Goal: Task Accomplishment & Management: Use online tool/utility

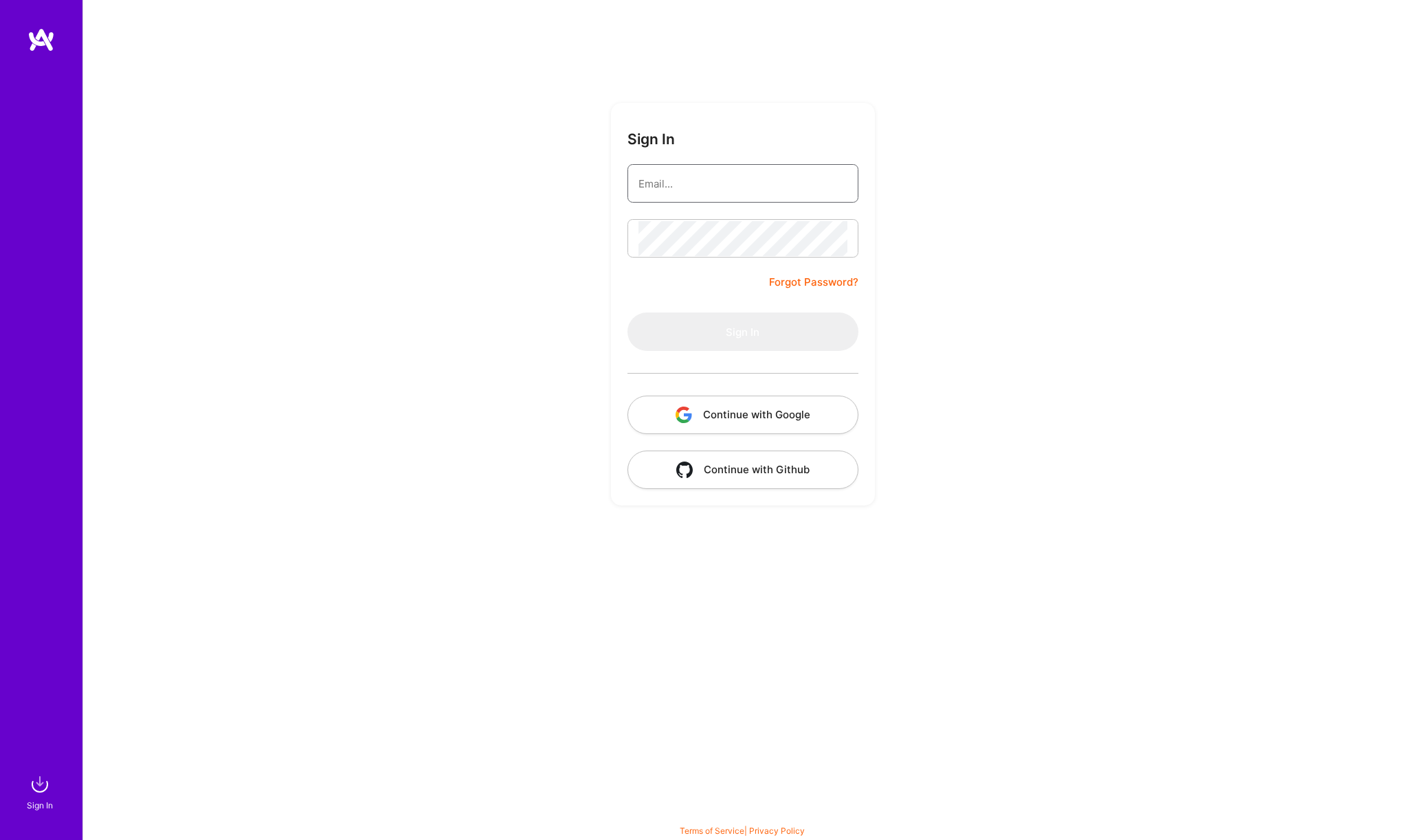
click at [719, 168] on input "email" at bounding box center [743, 183] width 209 height 35
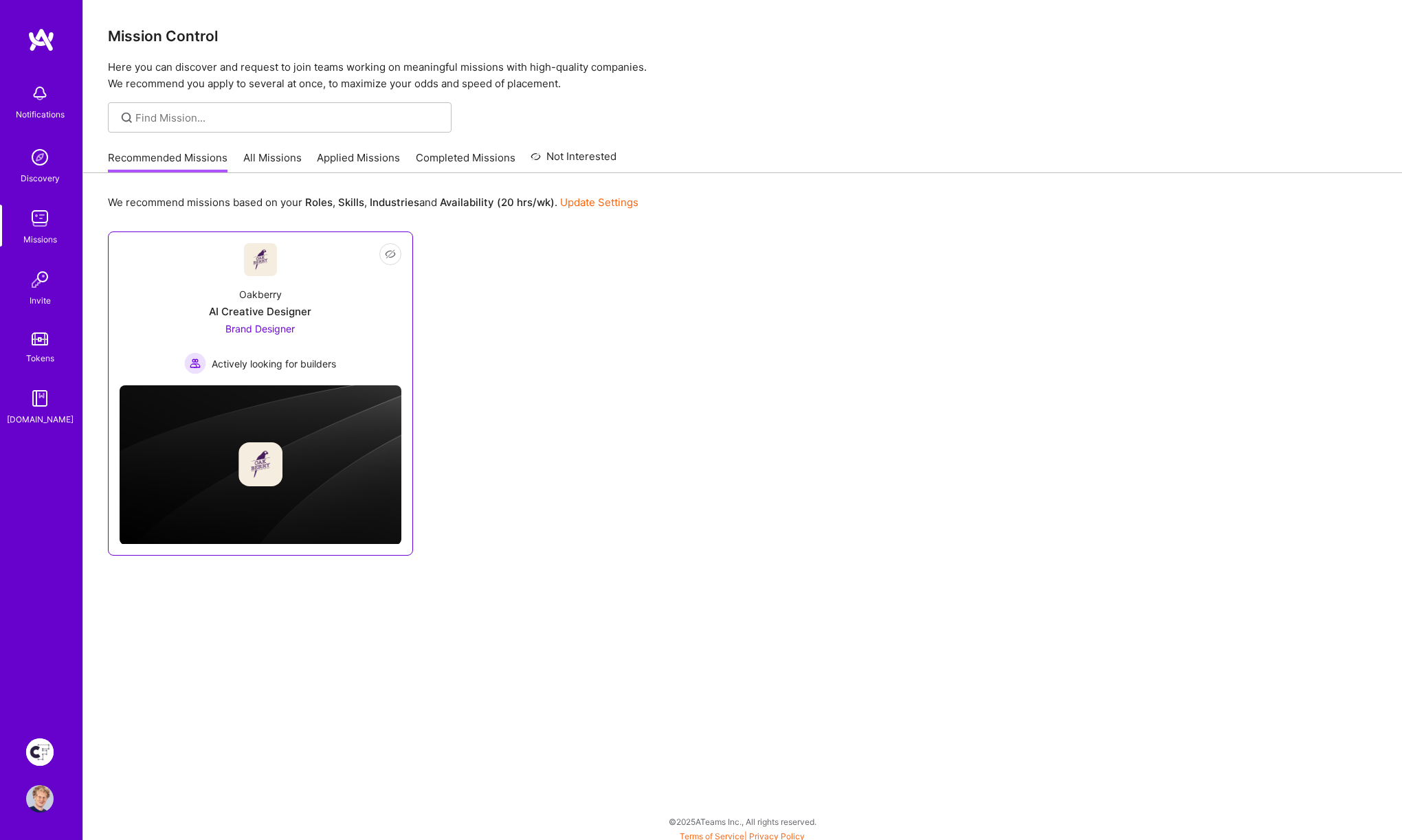
click at [346, 340] on div "Oakberry AI Creative Designer Brand Designer Actively looking for builders" at bounding box center [260, 325] width 282 height 99
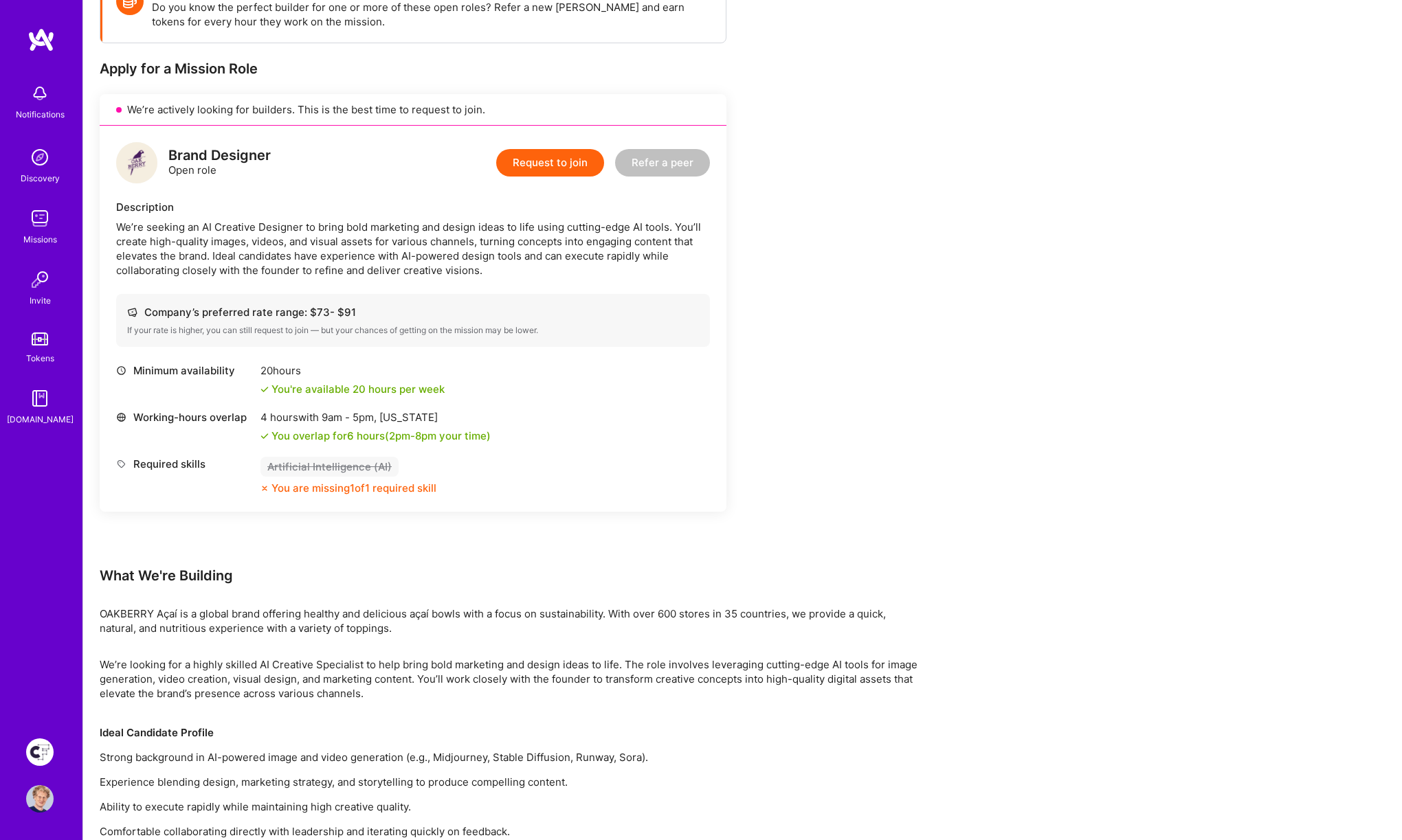
scroll to position [231, 0]
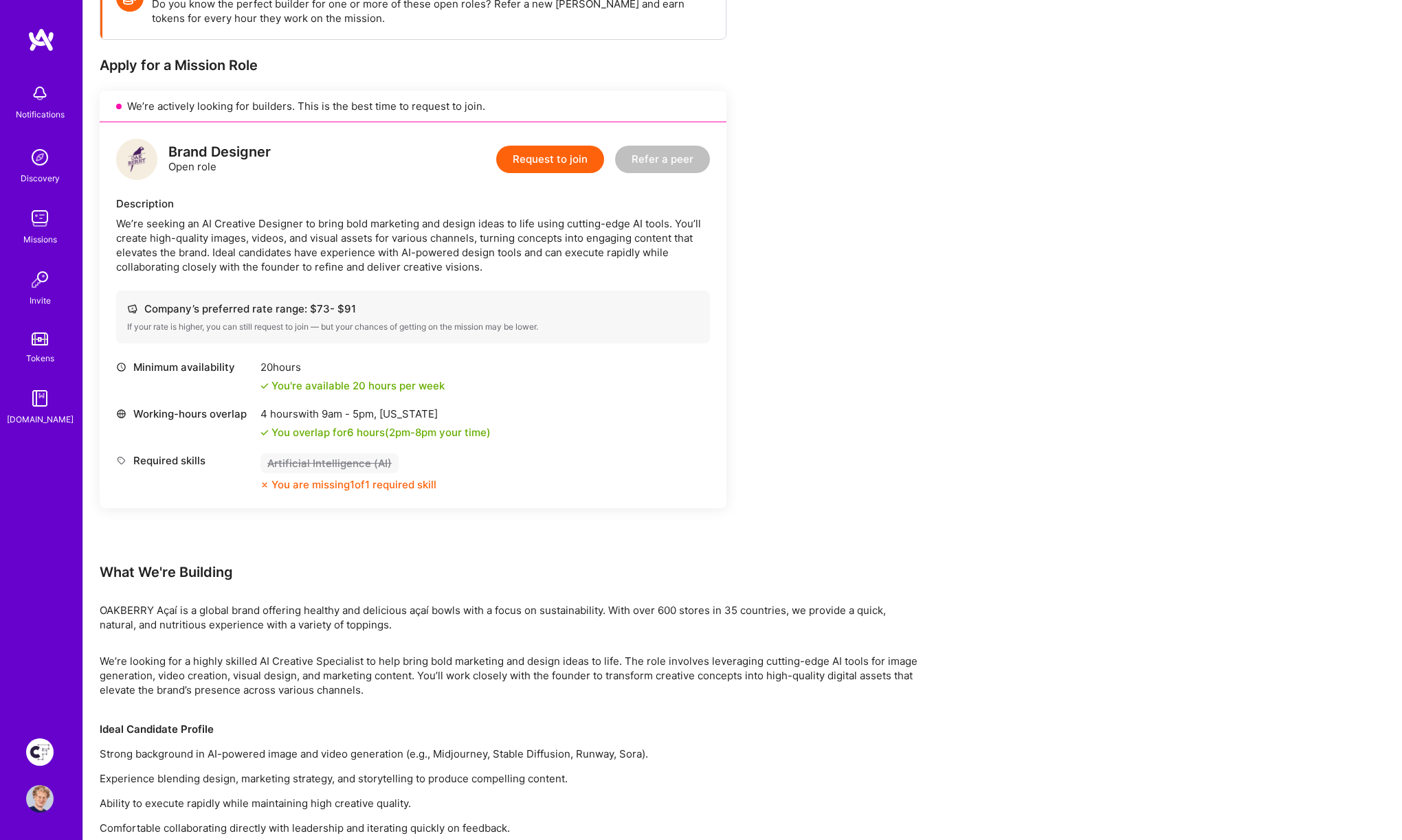
click at [490, 234] on div "We’re seeking an AI Creative Designer to bring bold marketing and design ideas …" at bounding box center [413, 245] width 594 height 58
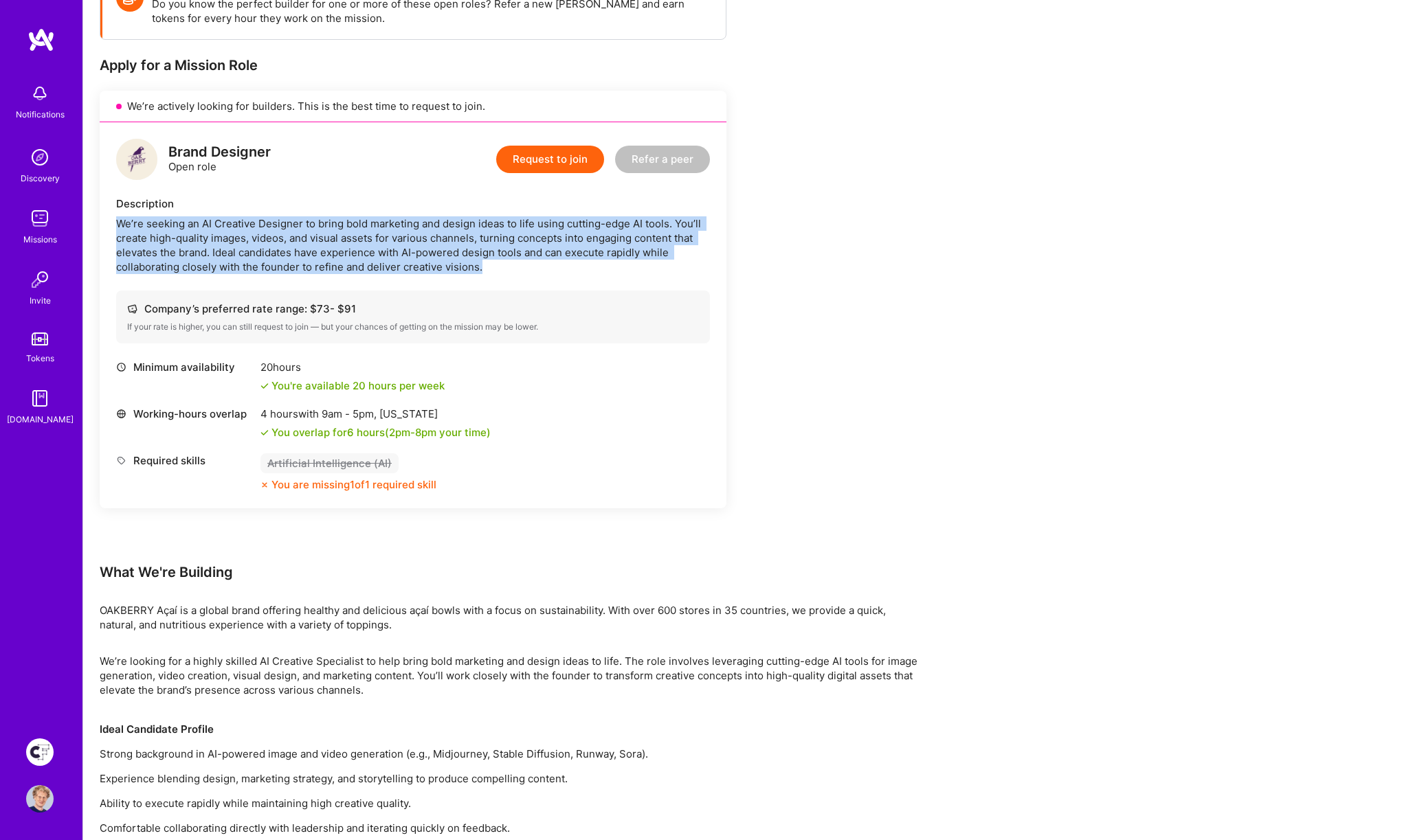
drag, startPoint x: 490, startPoint y: 234, endPoint x: 497, endPoint y: 234, distance: 7.0
click at [492, 234] on div "We’re seeking an AI Creative Designer to bring bold marketing and design ideas …" at bounding box center [413, 245] width 594 height 58
click at [322, 235] on div "We’re seeking an AI Creative Designer to bring bold marketing and design ideas …" at bounding box center [413, 245] width 594 height 58
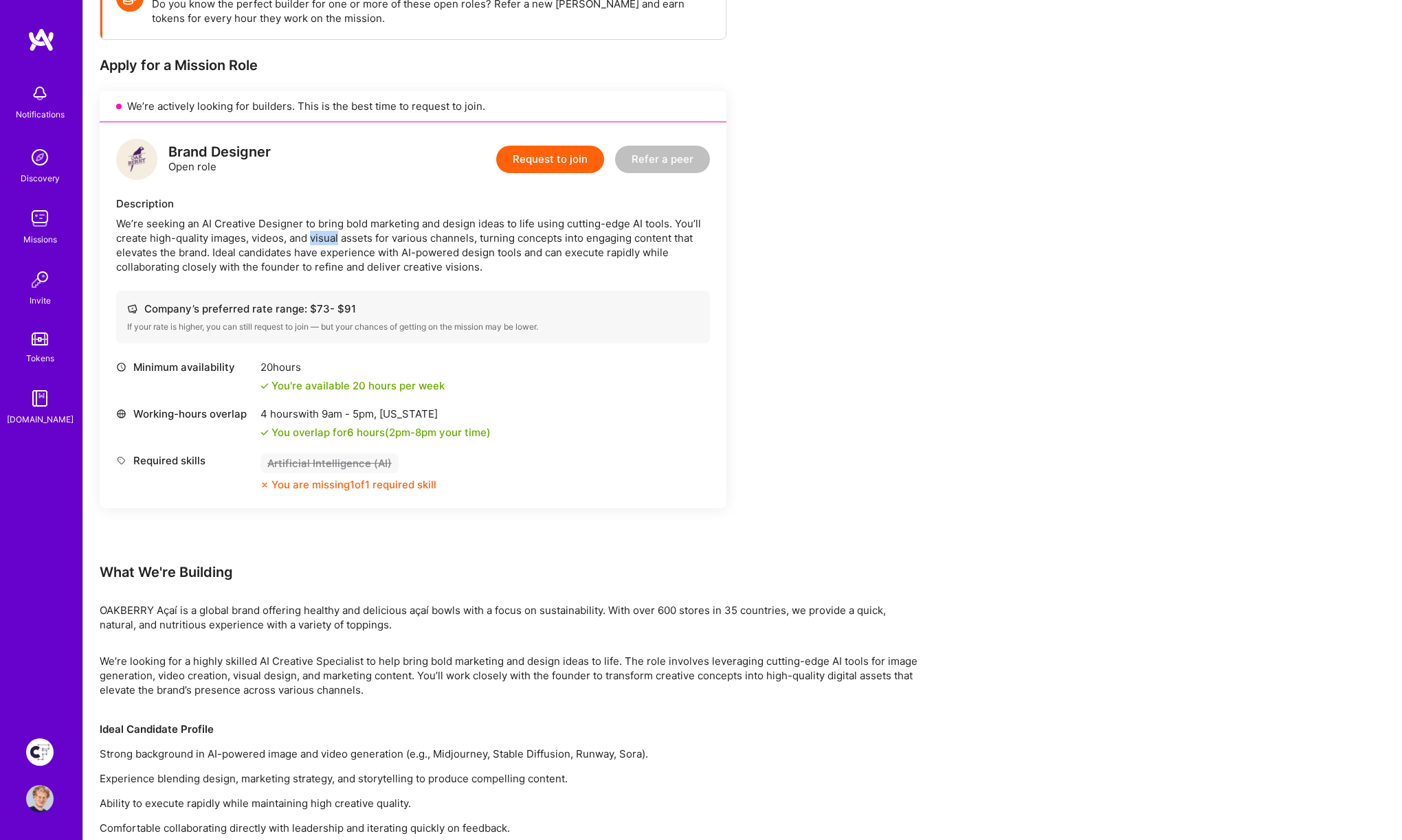
click at [322, 235] on div "We’re seeking an AI Creative Designer to bring bold marketing and design ideas …" at bounding box center [413, 245] width 594 height 58
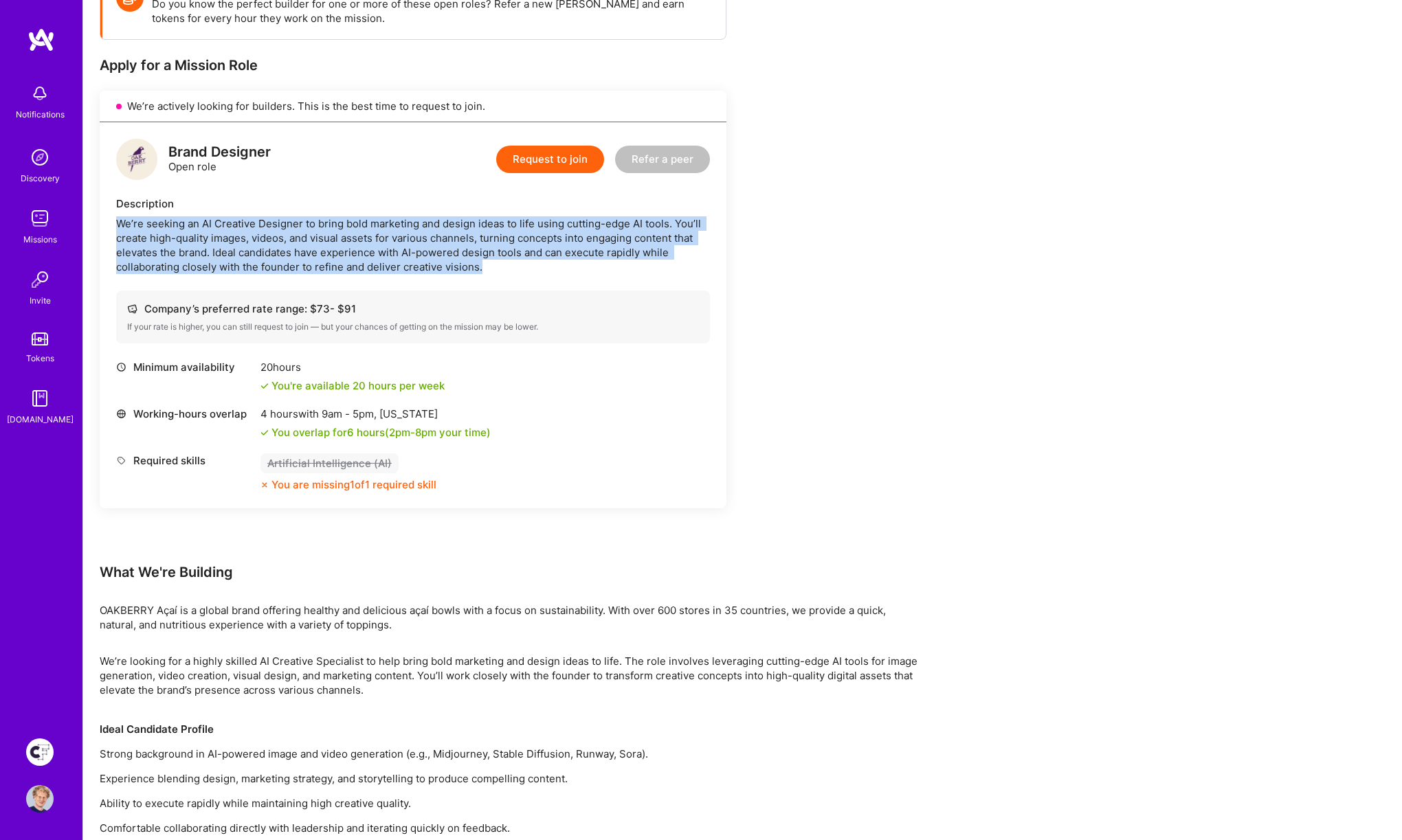
click at [321, 235] on div "We’re seeking an AI Creative Designer to bring bold marketing and design ideas …" at bounding box center [413, 245] width 594 height 58
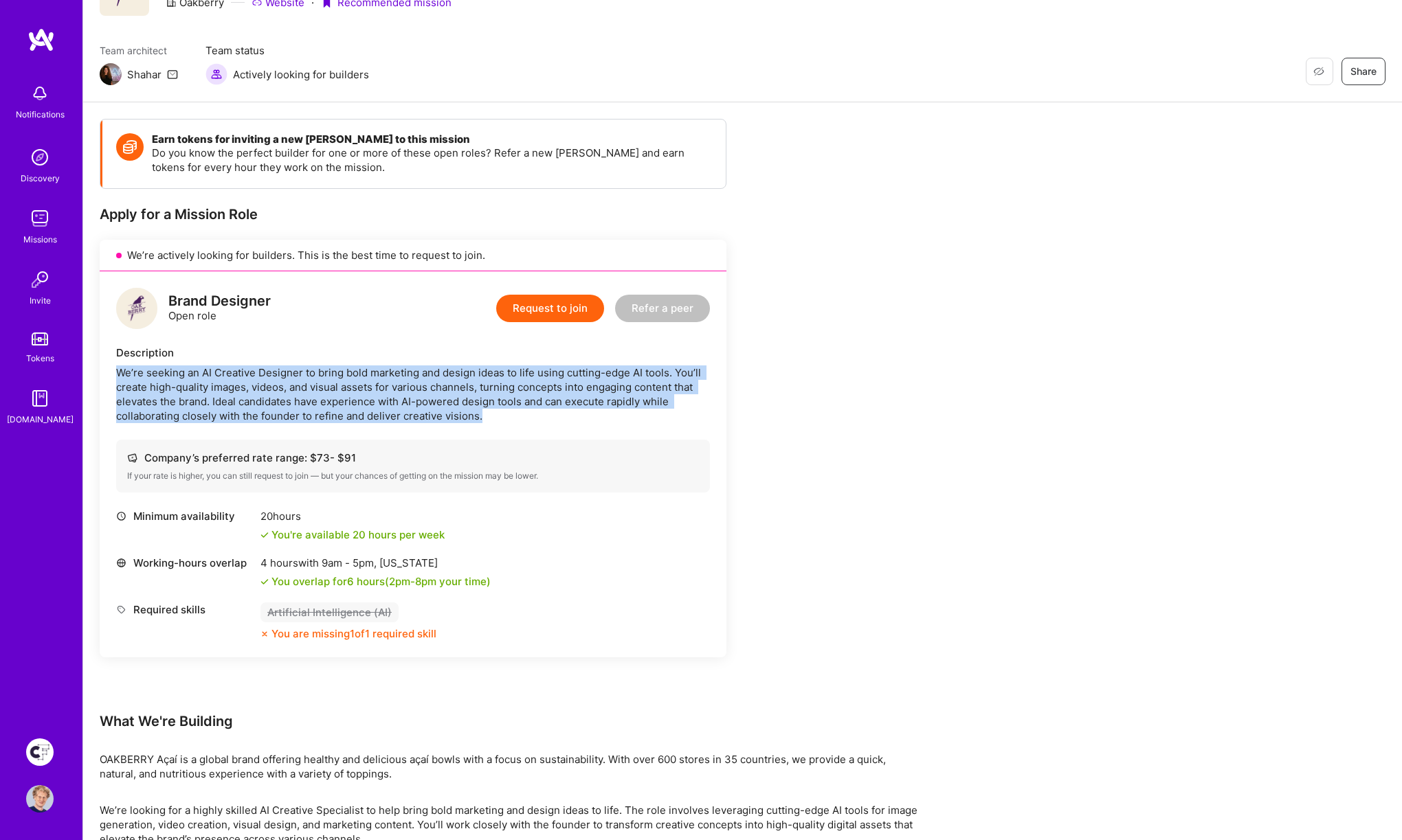
scroll to position [67, 0]
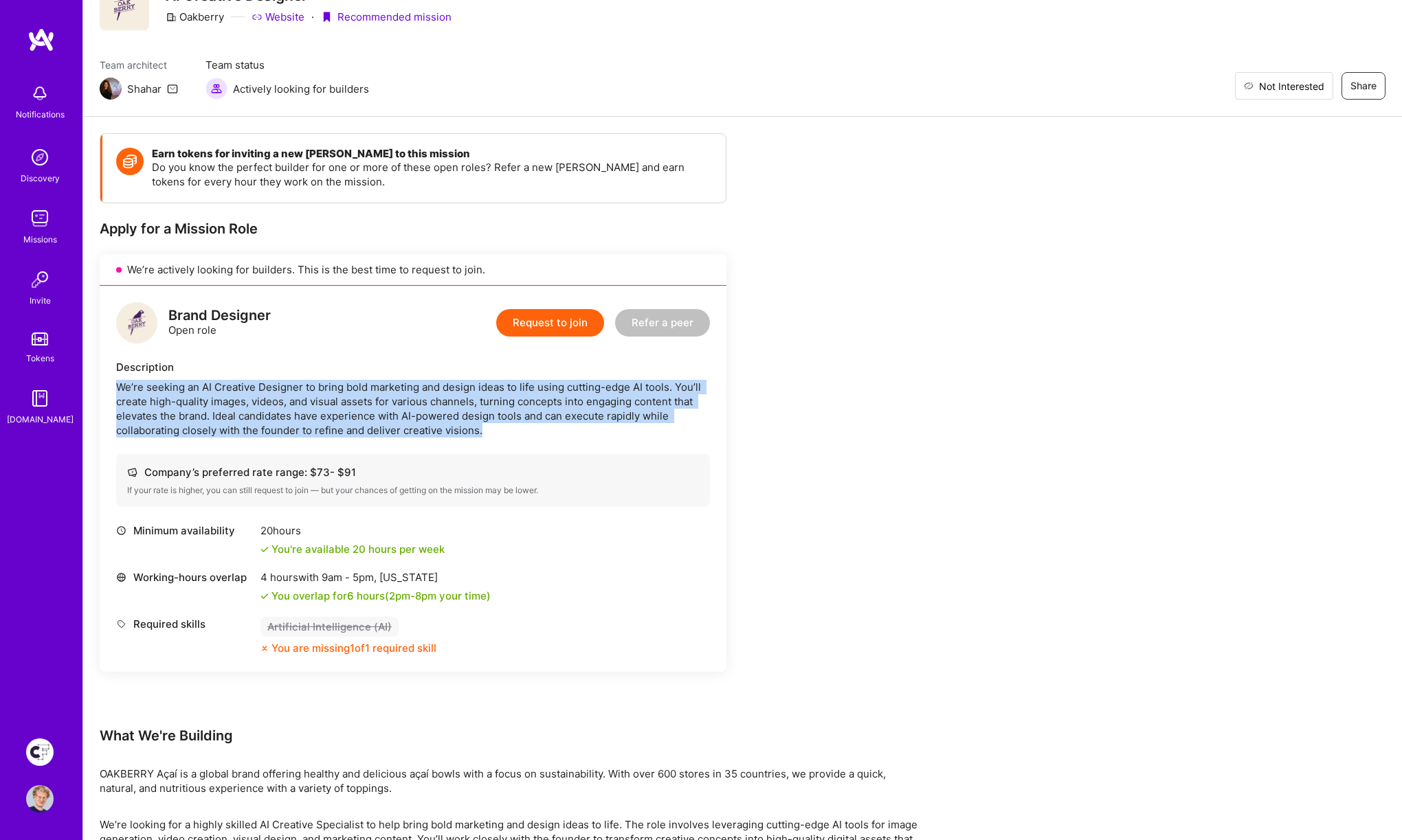
click at [1318, 85] on span "Not Interested" at bounding box center [1291, 86] width 65 height 15
click at [44, 747] on img at bounding box center [40, 753] width 28 height 28
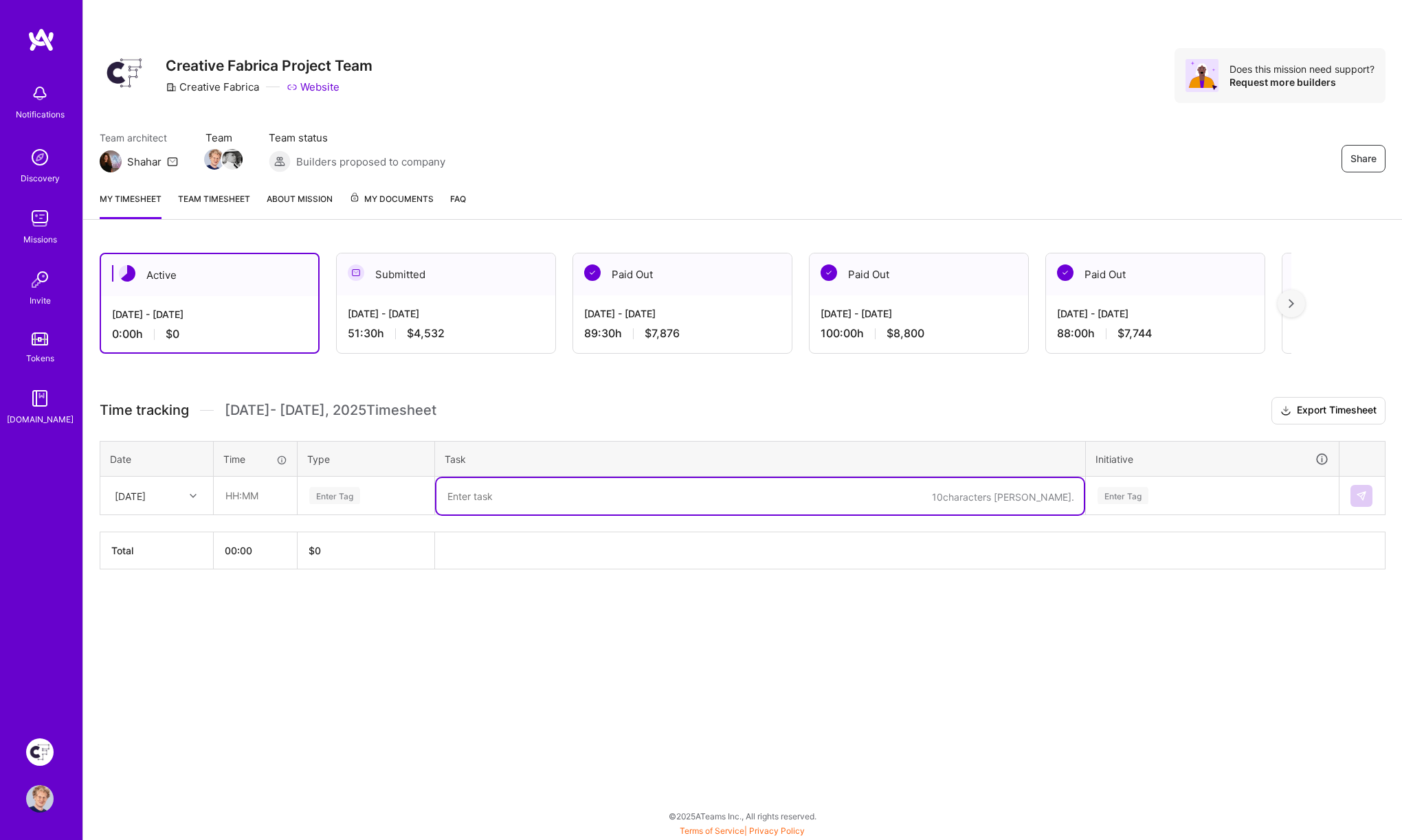
click at [567, 496] on textarea at bounding box center [760, 497] width 647 height 36
paste textarea "[Design] React Design Freebies"
click at [445, 487] on textarea "[Design] React Design Freebies" at bounding box center [760, 497] width 647 height 36
paste textarea "GROW-843"
click at [699, 495] on textarea "GROW-843: [Design] React Design Freebies" at bounding box center [760, 497] width 647 height 36
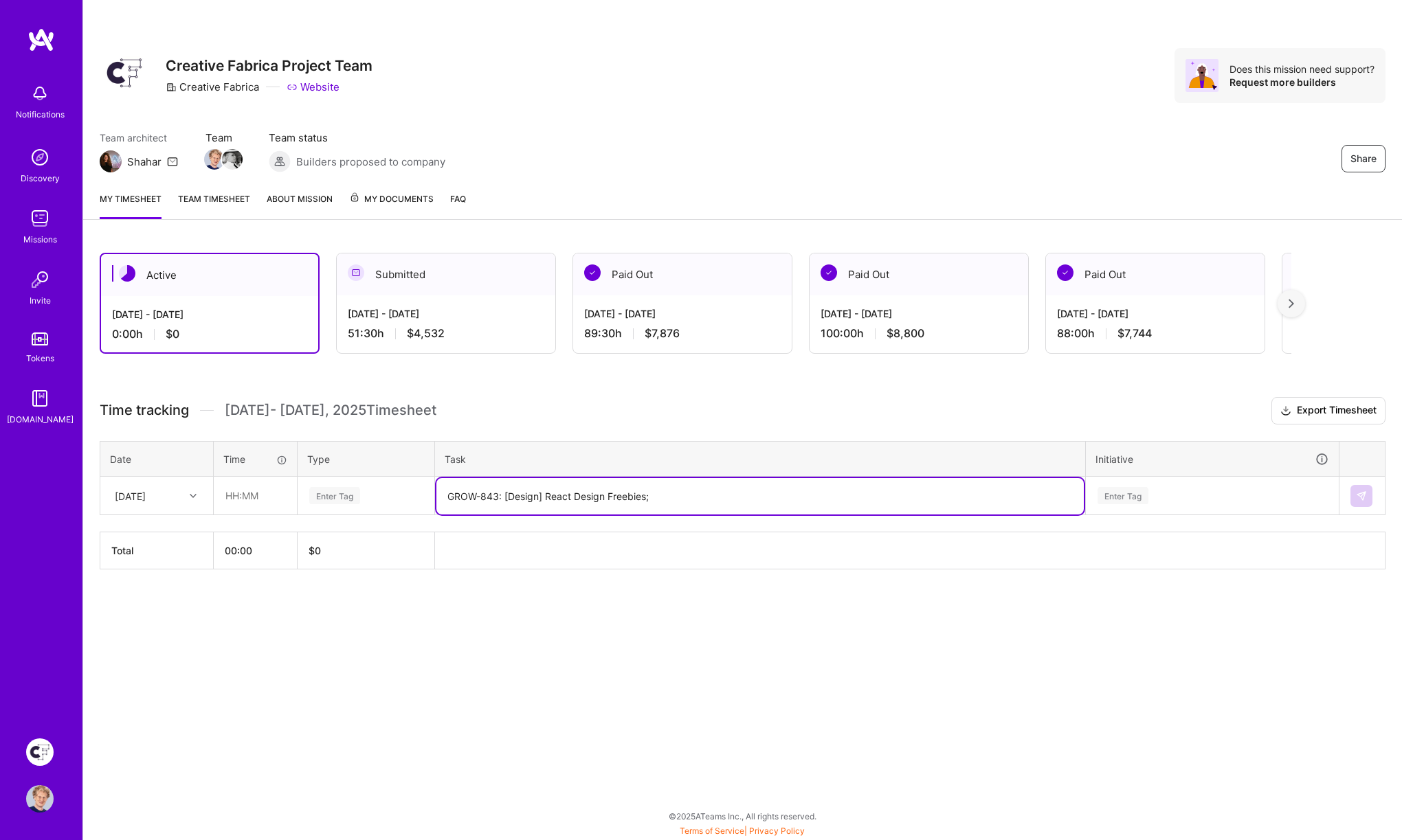
paste textarea "Test applying US Sales Tax without charging"
type textarea "GROW-843: [Design] React Design Freebies; Test applying US Sales Tax without ch…"
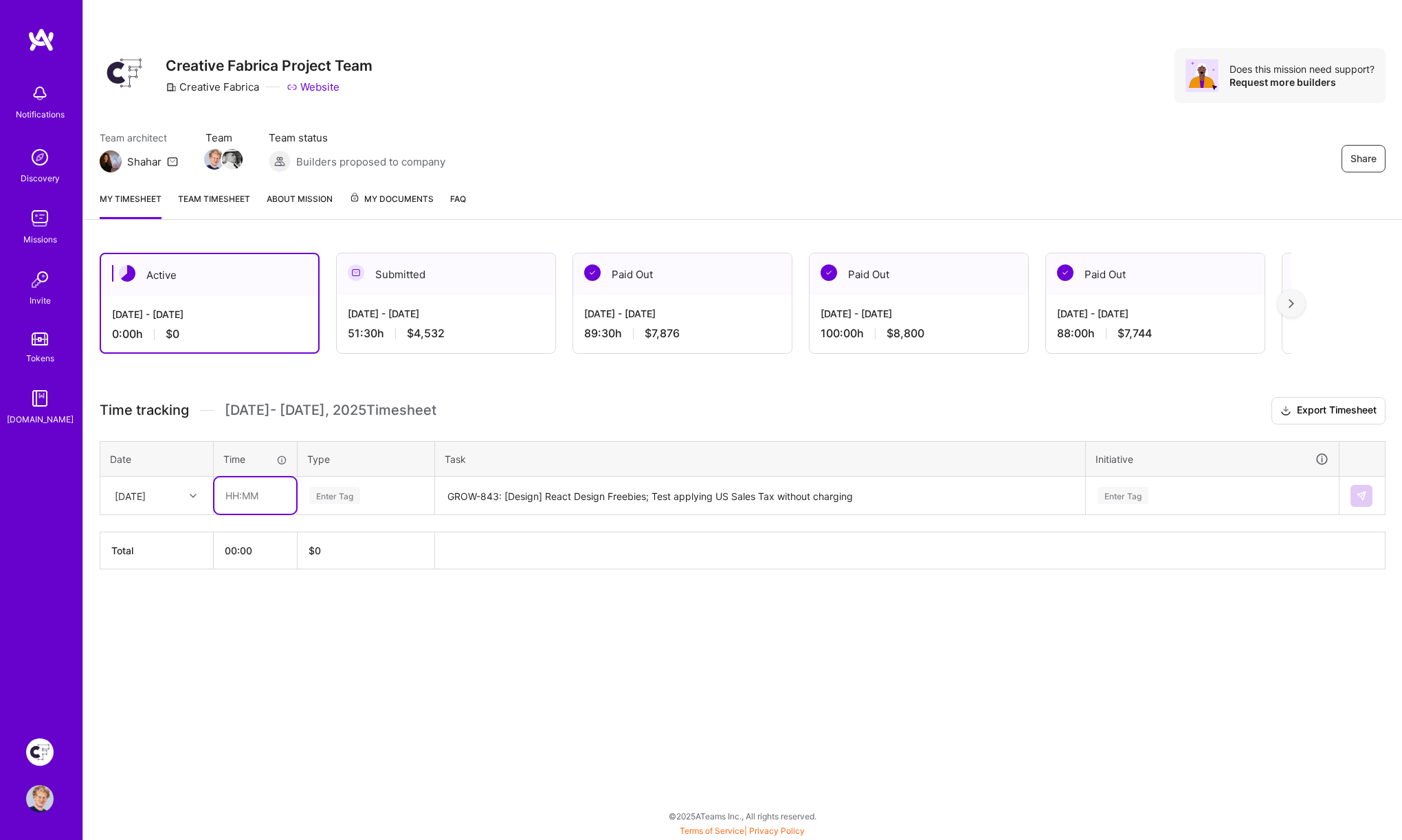
click at [220, 492] on input "text" at bounding box center [255, 496] width 82 height 36
type input "08:00"
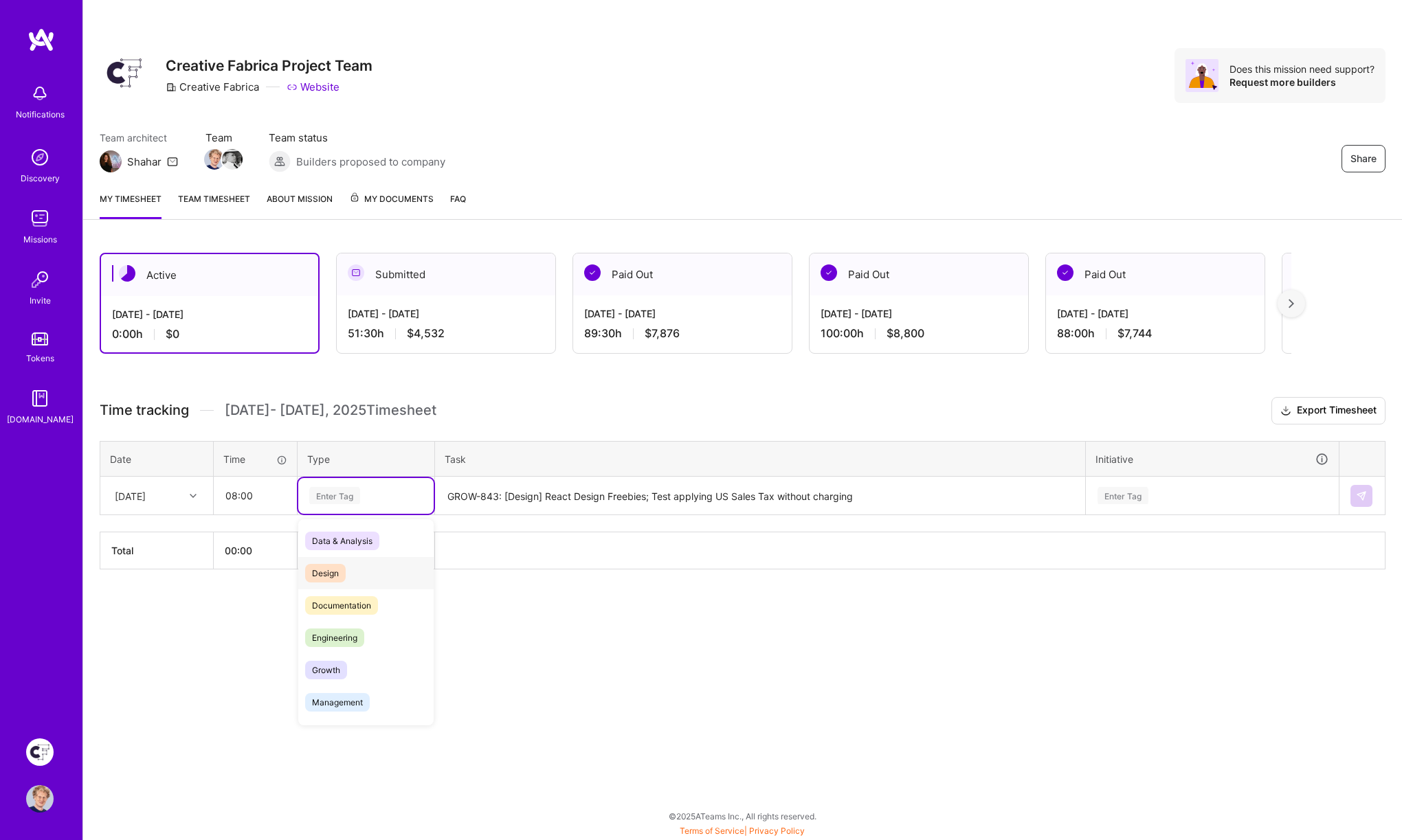
drag, startPoint x: 323, startPoint y: 567, endPoint x: 341, endPoint y: 570, distance: 18.2
click at [323, 567] on span "Design" at bounding box center [325, 573] width 41 height 18
click at [1136, 490] on div "Enter Tag" at bounding box center [1122, 496] width 51 height 22
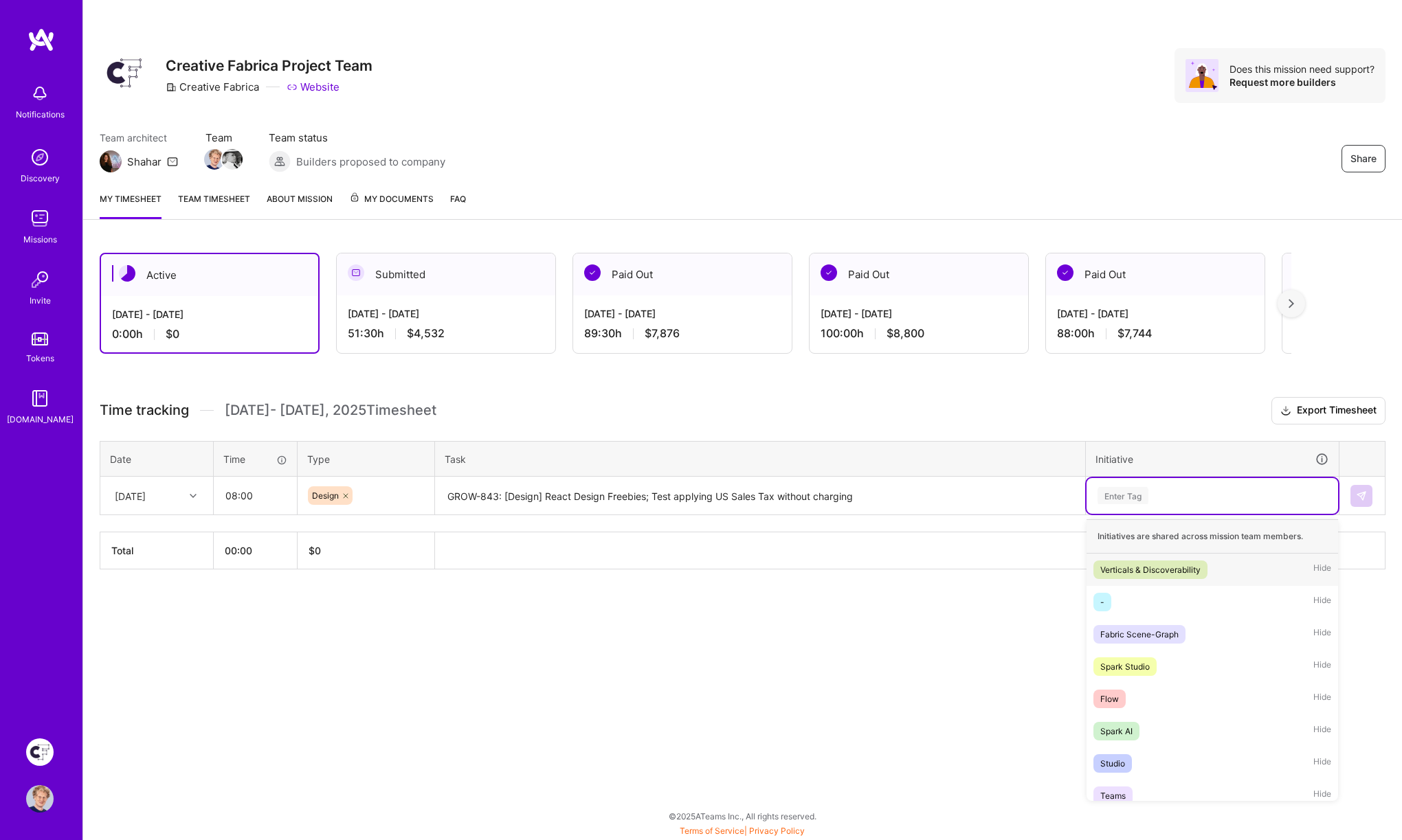
click at [1145, 563] on div "Verticals & Discoverability" at bounding box center [1151, 570] width 100 height 15
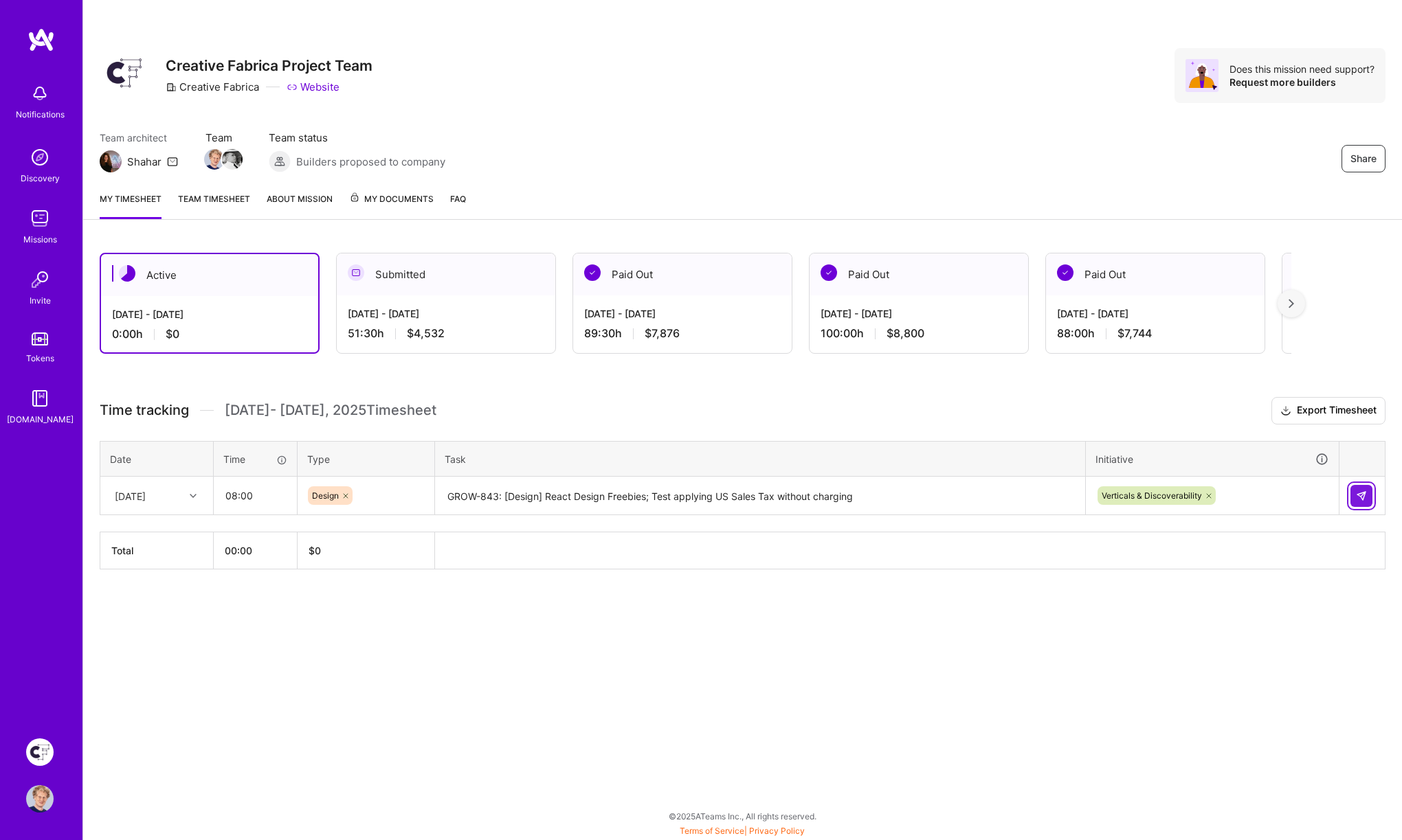
click at [1356, 497] on img at bounding box center [1361, 496] width 11 height 11
